Goal: Subscribe to service/newsletter

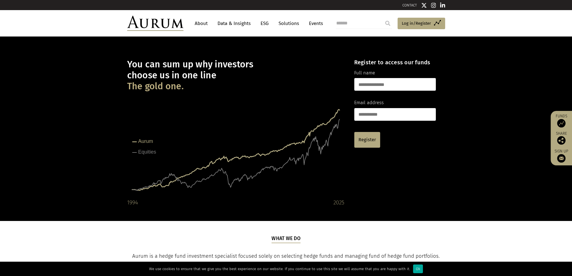
click at [382, 84] on input "text" at bounding box center [395, 84] width 82 height 13
type input "**********"
click at [392, 115] on input "email" at bounding box center [395, 114] width 82 height 13
type input "**********"
click at [361, 141] on link "Register" at bounding box center [367, 140] width 26 height 16
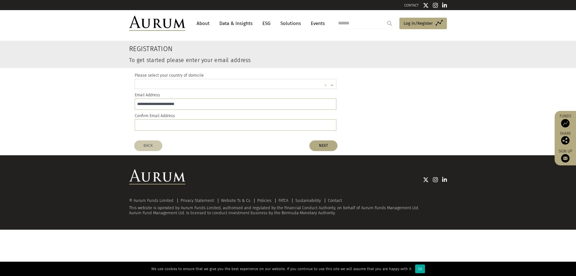
scroll to position [1, 0]
click at [186, 78] on label "Please select your country of domicile" at bounding box center [169, 75] width 69 height 7
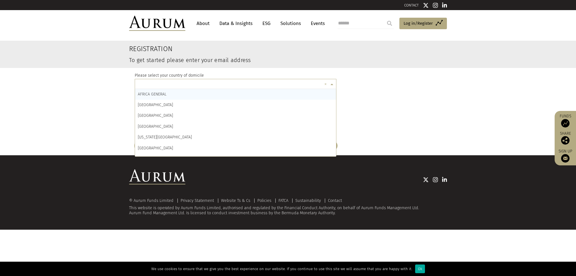
click at [331, 84] on span at bounding box center [332, 85] width 7 height 6
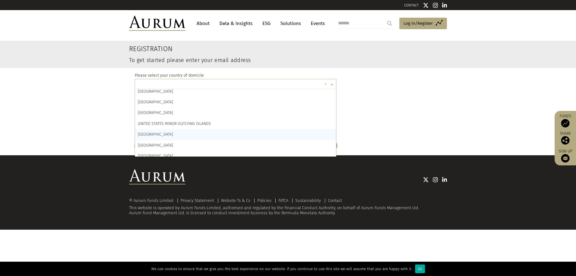
scroll to position [2563, 0]
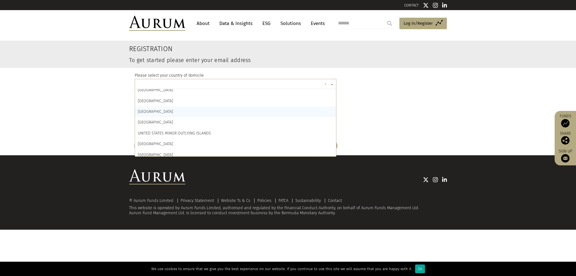
click at [179, 114] on div "UNITED KINGDOM" at bounding box center [235, 112] width 201 height 11
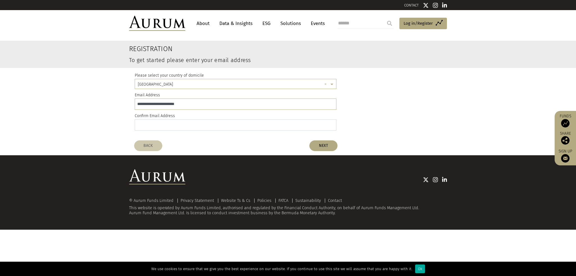
click at [178, 123] on input "email" at bounding box center [236, 125] width 202 height 11
type input "**********"
click at [327, 143] on button "NEXT" at bounding box center [323, 146] width 28 height 11
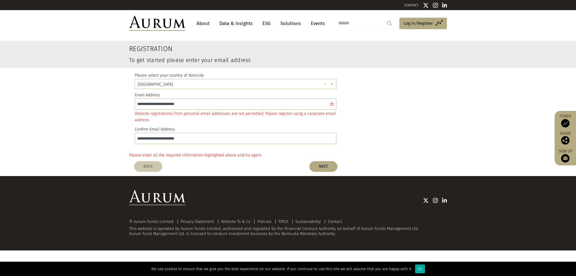
click at [231, 21] on link "Data & Insights" at bounding box center [236, 23] width 39 height 10
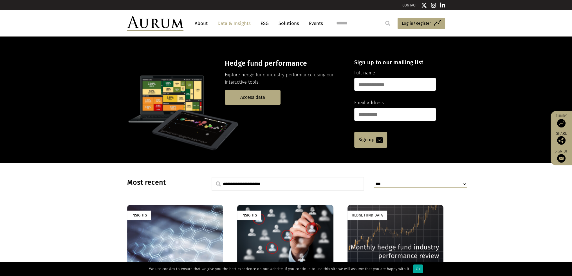
click at [205, 20] on link "About" at bounding box center [201, 23] width 19 height 10
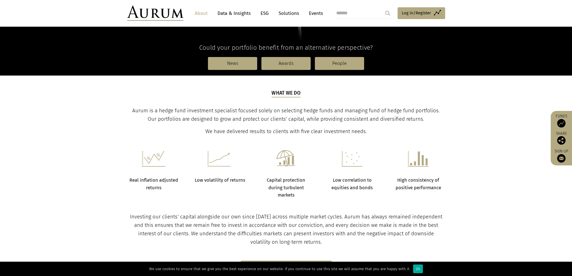
scroll to position [140, 0]
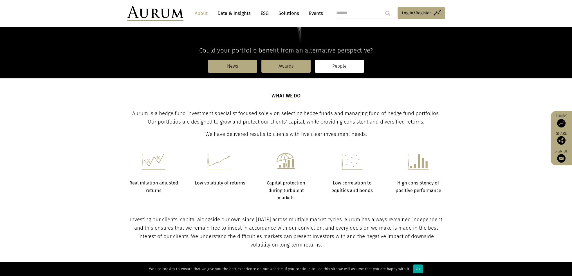
click at [334, 65] on link "People" at bounding box center [339, 66] width 49 height 13
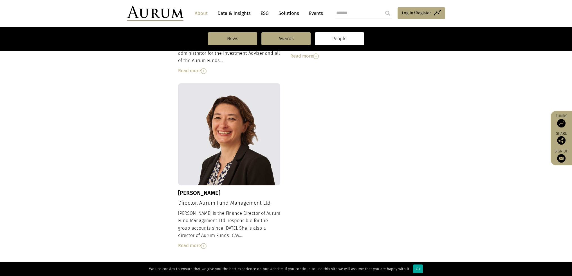
scroll to position [590, 0]
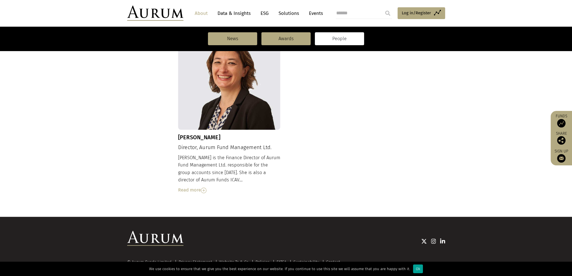
click at [415, 270] on div "Ok" at bounding box center [418, 269] width 10 height 9
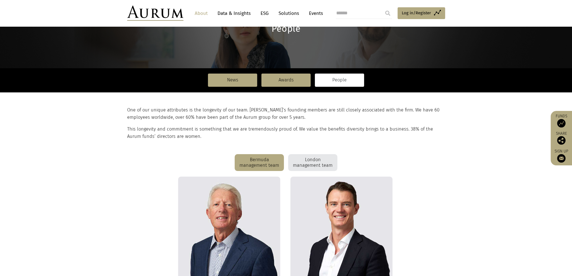
scroll to position [0, 0]
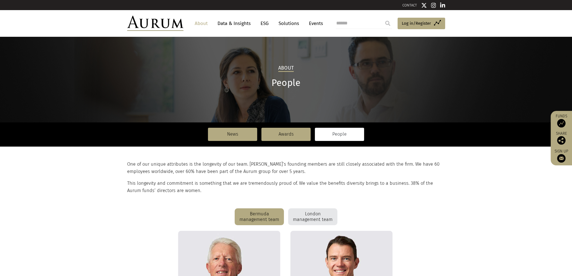
click at [237, 24] on link "Data & Insights" at bounding box center [234, 23] width 39 height 10
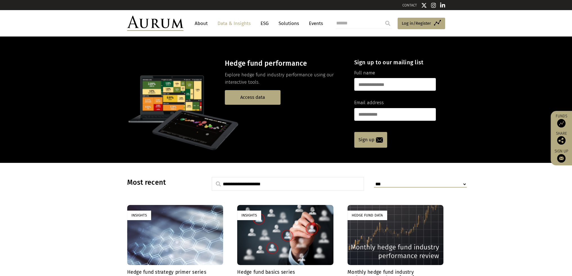
click at [266, 24] on link "ESG" at bounding box center [265, 23] width 14 height 10
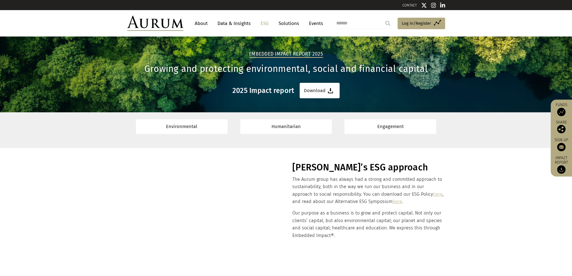
click at [199, 22] on link "About" at bounding box center [201, 23] width 19 height 10
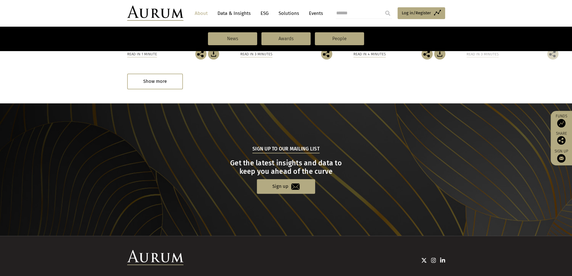
scroll to position [562, 0]
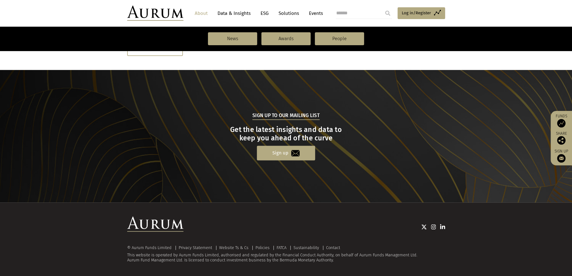
click at [283, 153] on link "Sign up" at bounding box center [286, 153] width 58 height 14
